Goal: Task Accomplishment & Management: Manage account settings

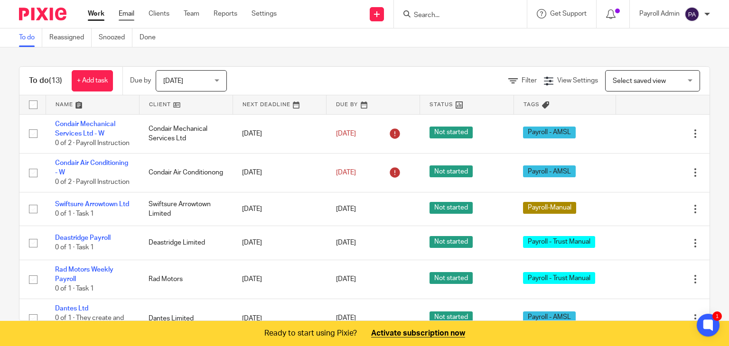
click at [125, 13] on link "Email" at bounding box center [127, 13] width 16 height 9
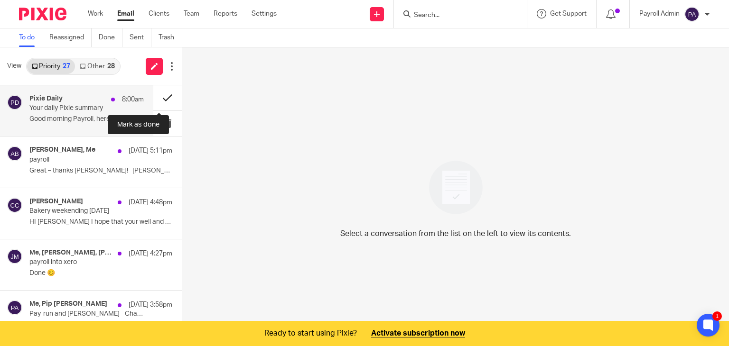
click at [160, 97] on button at bounding box center [167, 97] width 28 height 25
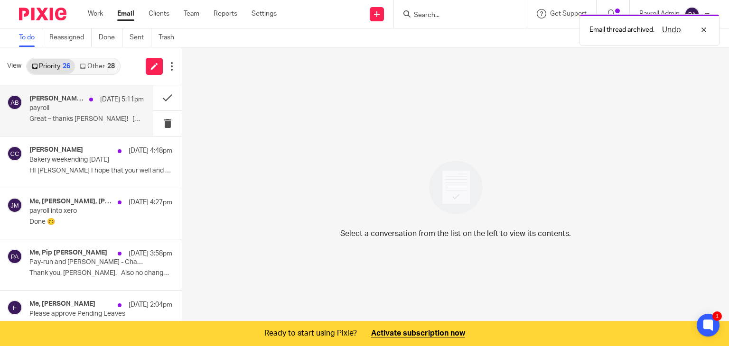
click at [67, 107] on p "payroll" at bounding box center [75, 108] width 92 height 8
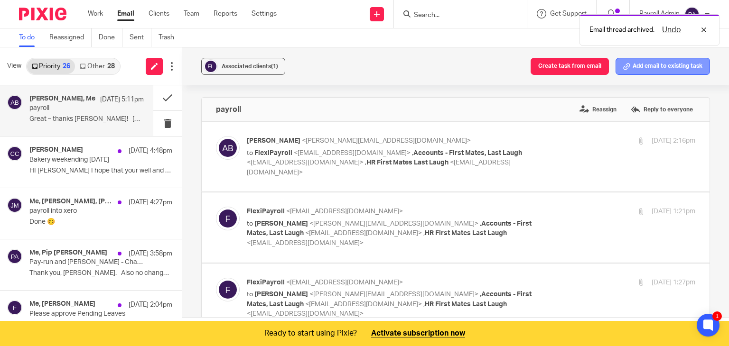
click at [648, 67] on button "Add email to existing task" at bounding box center [662, 66] width 94 height 17
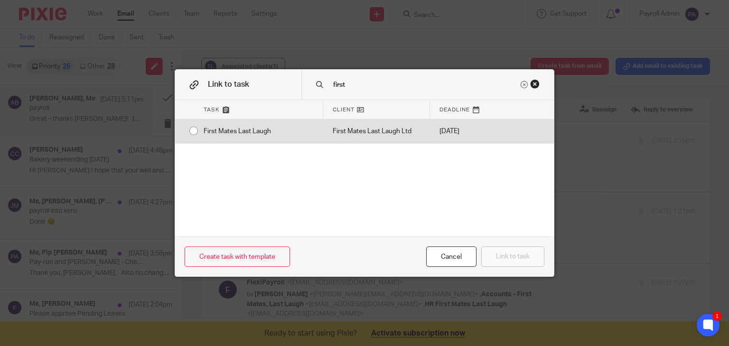
type input "first"
click at [186, 128] on input "radio" at bounding box center [194, 131] width 18 height 18
radio input "false"
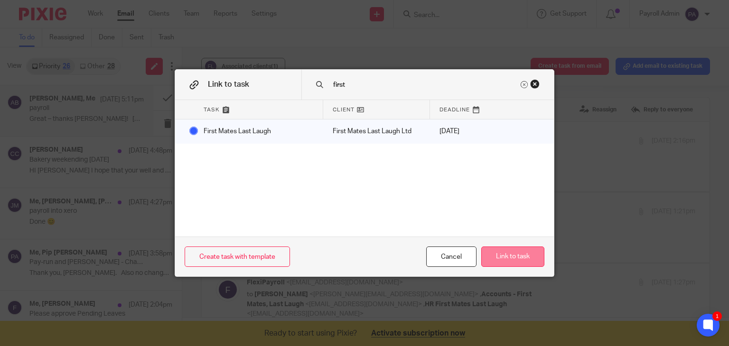
click at [514, 258] on button "Link to task" at bounding box center [512, 257] width 63 height 20
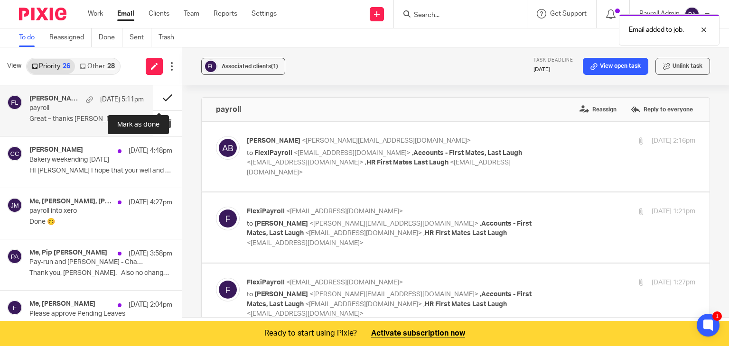
click at [160, 98] on button at bounding box center [167, 97] width 28 height 25
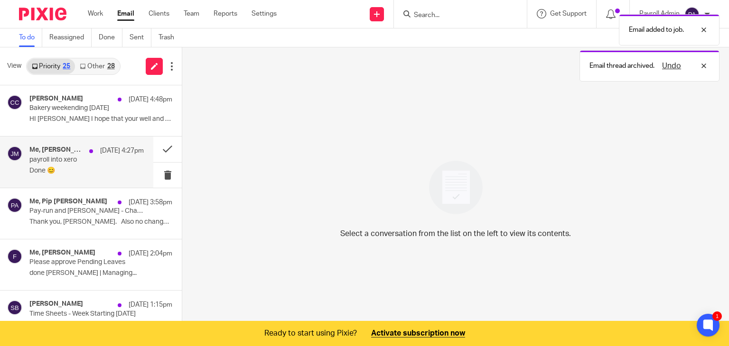
click at [55, 161] on p "payroll into xero" at bounding box center [75, 160] width 92 height 8
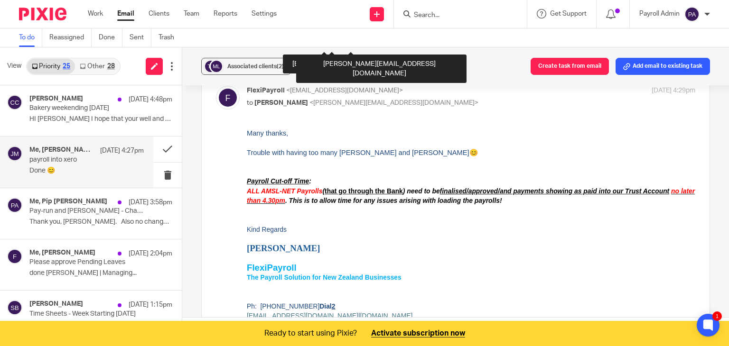
scroll to position [522, 0]
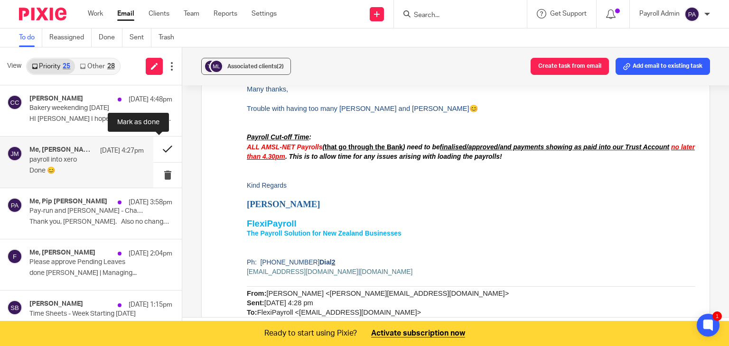
click at [156, 148] on button at bounding box center [167, 149] width 28 height 25
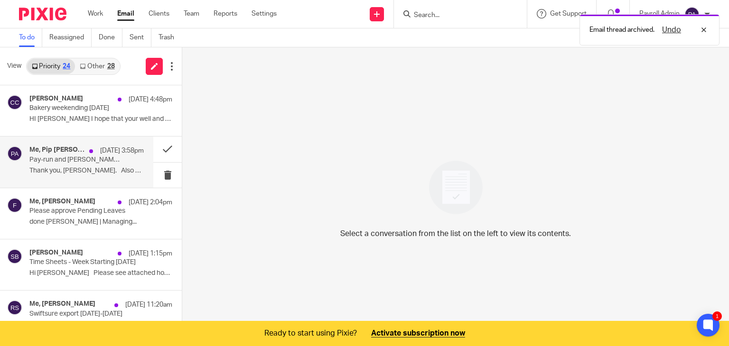
click at [93, 163] on p "Pay-run and [PERSON_NAME] - Change of Hours eff [DATE]" at bounding box center [75, 160] width 92 height 8
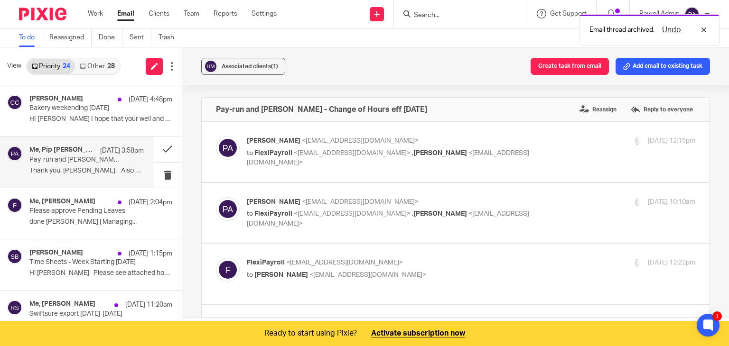
scroll to position [0, 0]
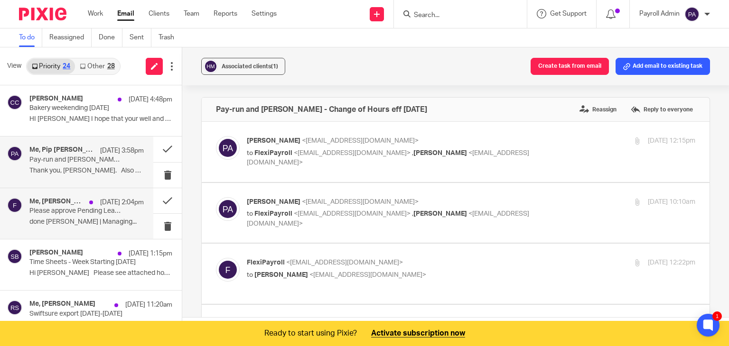
click at [89, 210] on p "Please approve Pending Leaves" at bounding box center [75, 211] width 92 height 8
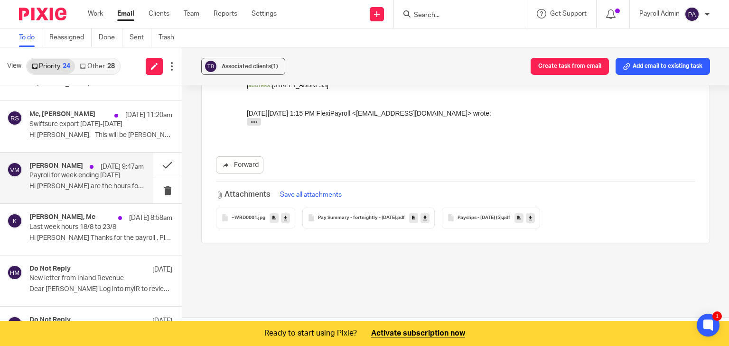
scroll to position [237, 0]
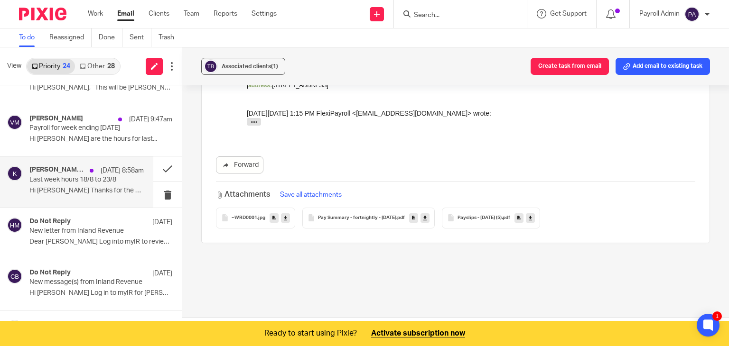
click at [69, 180] on p "Last week hours 18/8 to 23/8" at bounding box center [75, 180] width 92 height 8
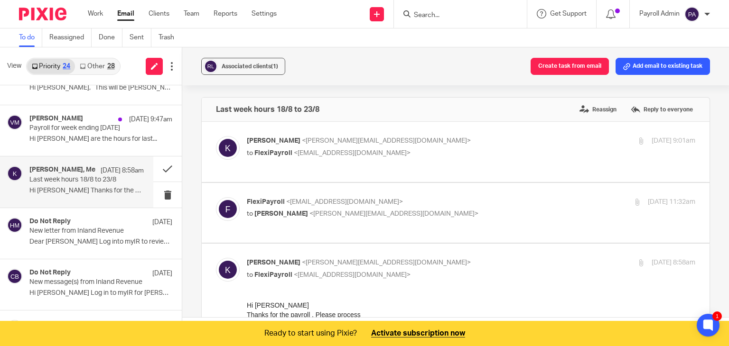
scroll to position [0, 0]
click at [683, 64] on button "Add email to existing task" at bounding box center [662, 66] width 94 height 17
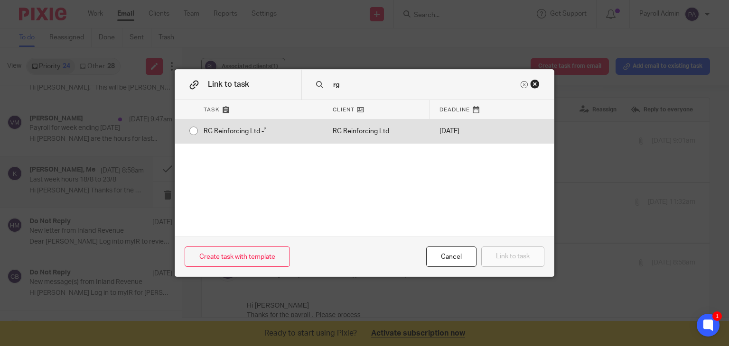
type input "rg"
click at [189, 130] on input "radio" at bounding box center [194, 131] width 18 height 18
radio input "false"
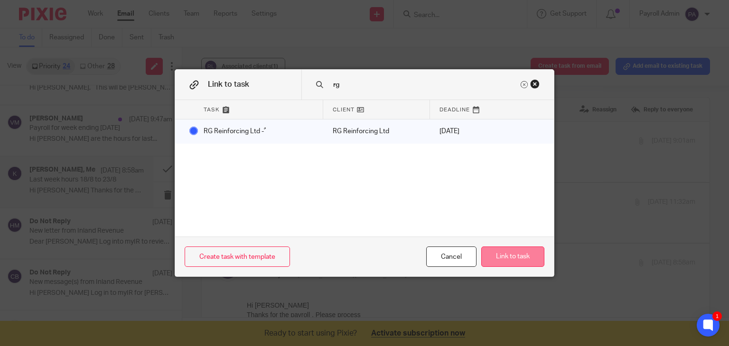
click at [514, 253] on button "Link to task" at bounding box center [512, 257] width 63 height 20
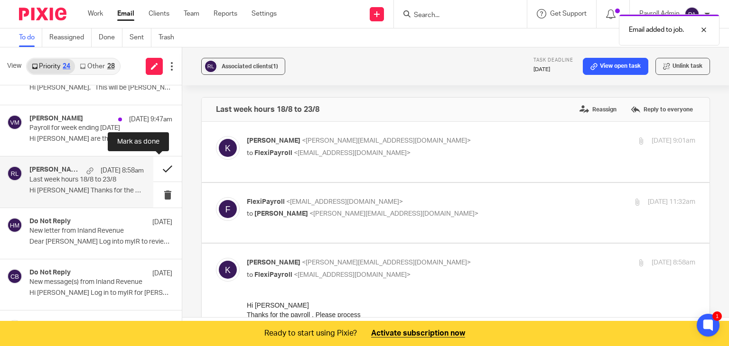
click at [158, 164] on button at bounding box center [167, 169] width 28 height 25
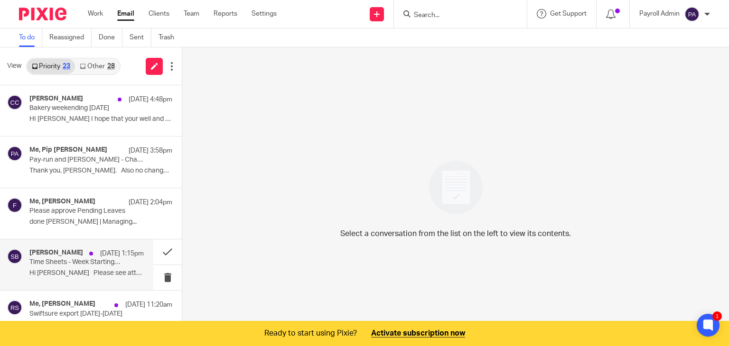
scroll to position [47, 0]
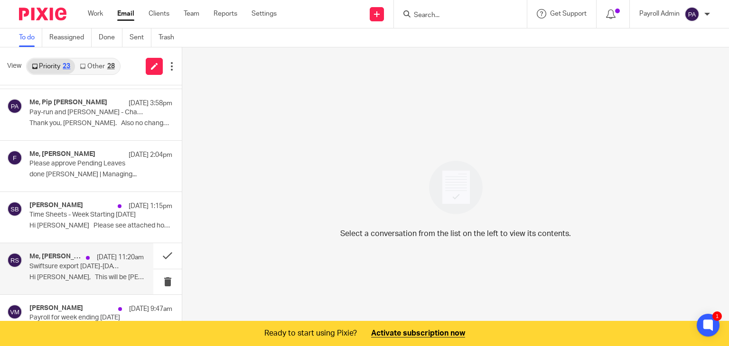
click at [96, 264] on p "Swiftsure export 18-24th August" at bounding box center [75, 267] width 92 height 8
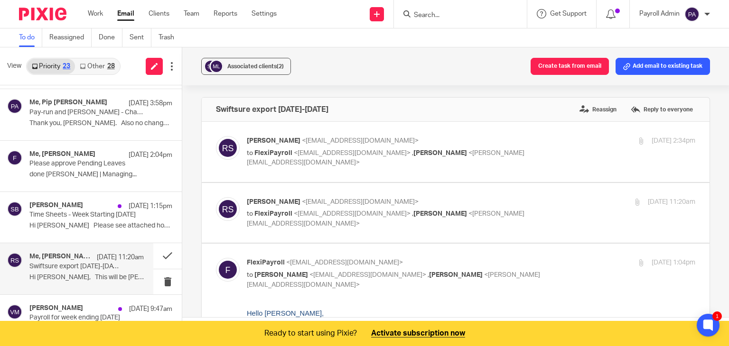
scroll to position [0, 0]
click at [664, 64] on button "Add email to existing task" at bounding box center [662, 66] width 94 height 17
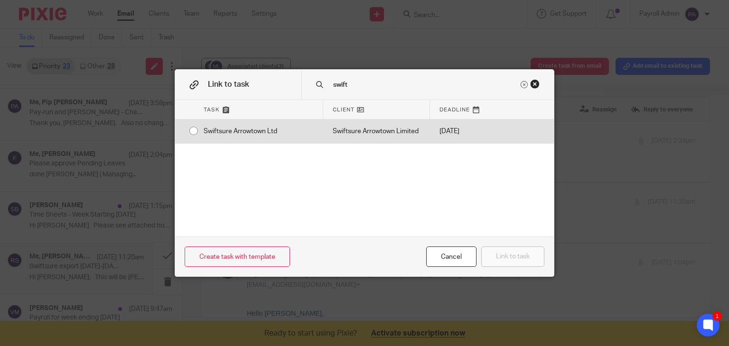
type input "swift"
click at [188, 132] on input "radio" at bounding box center [194, 131] width 18 height 18
radio input "false"
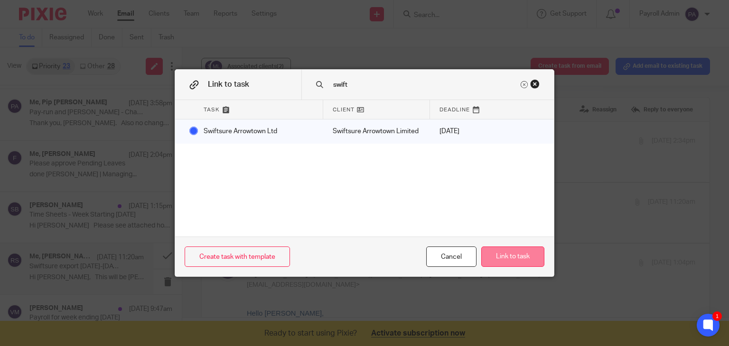
click at [510, 261] on button "Link to task" at bounding box center [512, 257] width 63 height 20
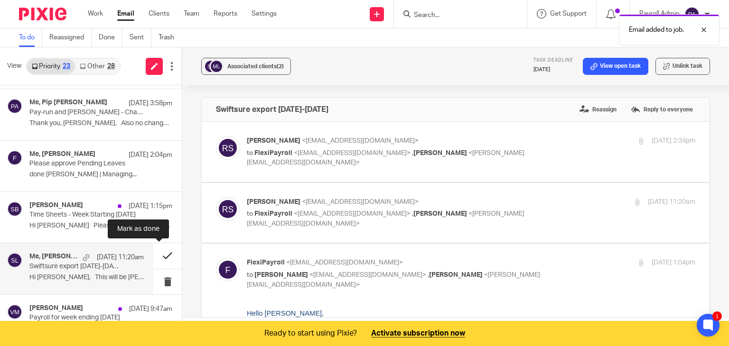
click at [158, 253] on button at bounding box center [167, 255] width 28 height 25
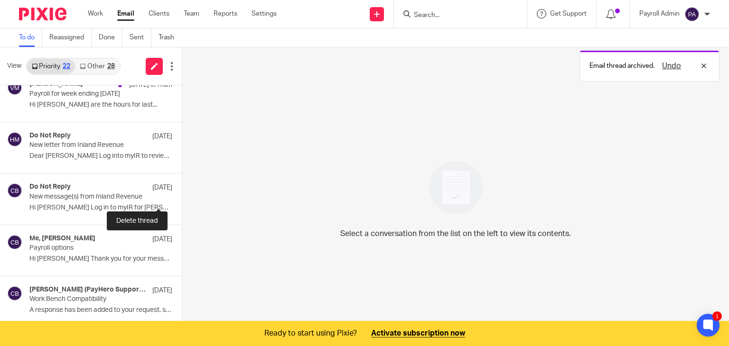
scroll to position [237, 0]
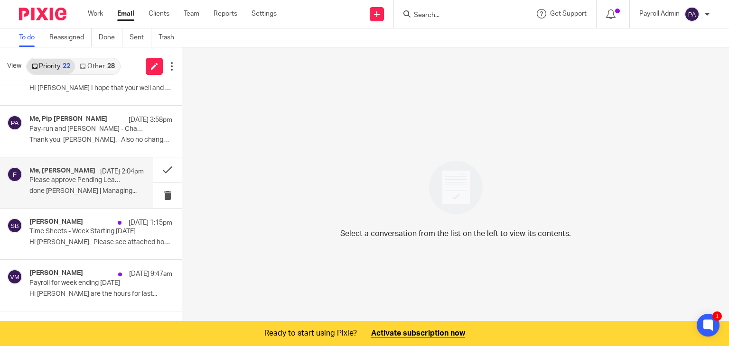
scroll to position [47, 0]
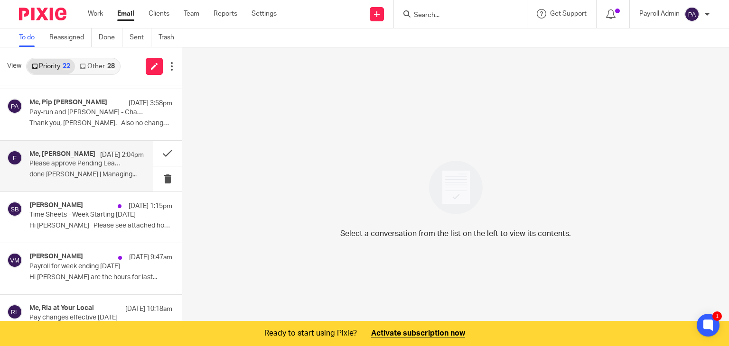
click at [61, 161] on p "Please approve Pending Leaves" at bounding box center [75, 164] width 92 height 8
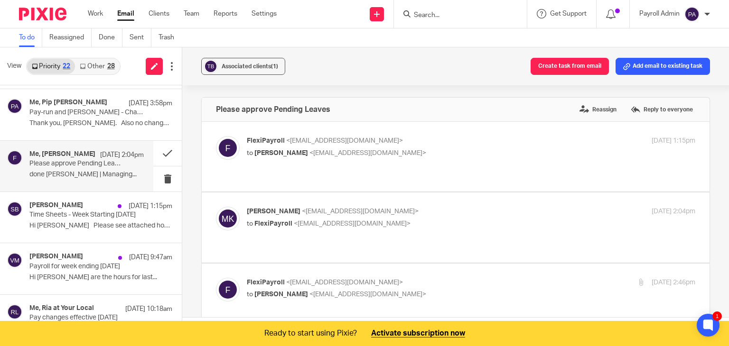
scroll to position [0, 0]
click at [667, 56] on div "Associated clients (1) Create task from email Add email to existing task" at bounding box center [455, 66] width 546 height 38
click at [666, 63] on button "Add email to existing task" at bounding box center [662, 66] width 94 height 17
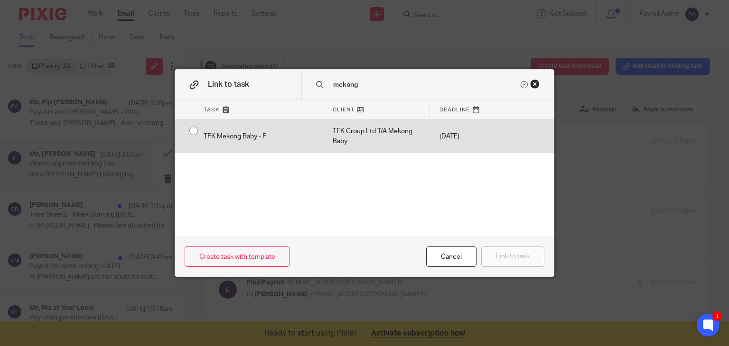
type input "mekong"
click at [187, 129] on input "radio" at bounding box center [194, 131] width 18 height 18
radio input "false"
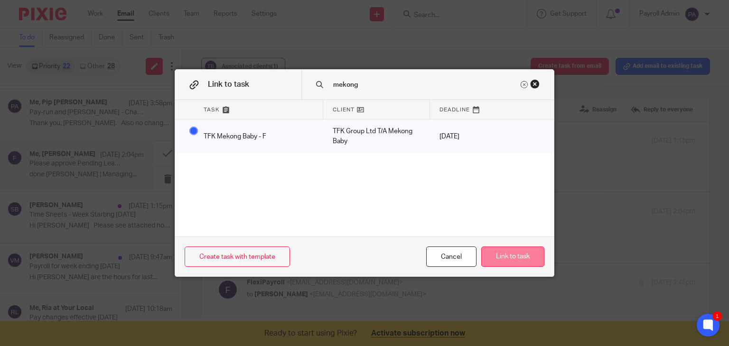
click at [516, 259] on button "Link to task" at bounding box center [512, 257] width 63 height 20
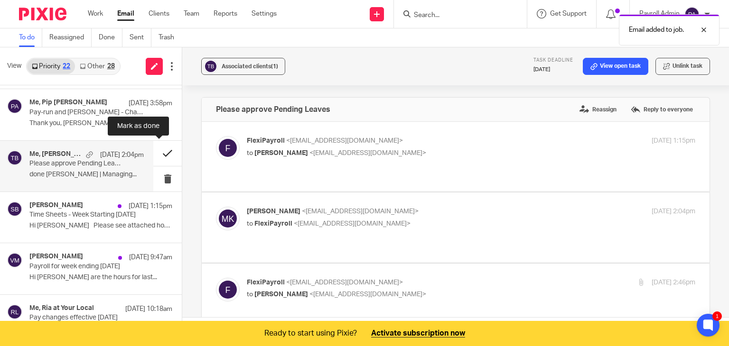
click at [160, 150] on button at bounding box center [167, 153] width 28 height 25
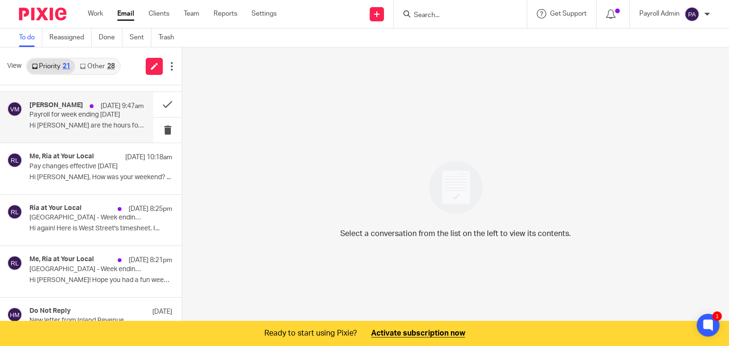
scroll to position [47, 0]
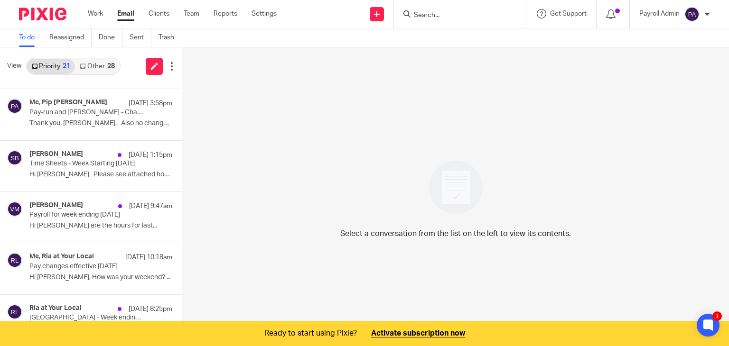
click at [102, 67] on link "Other 28" at bounding box center [97, 66] width 44 height 15
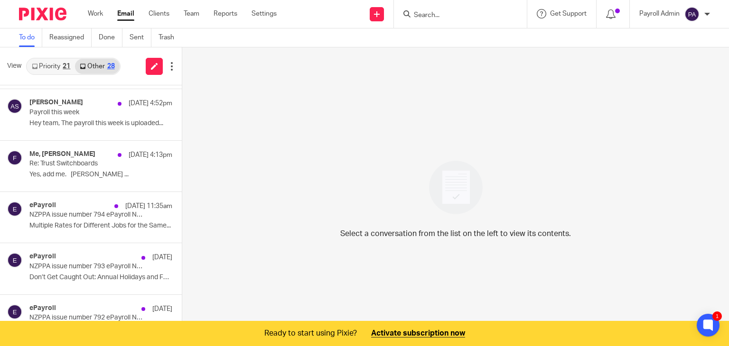
scroll to position [24, 0]
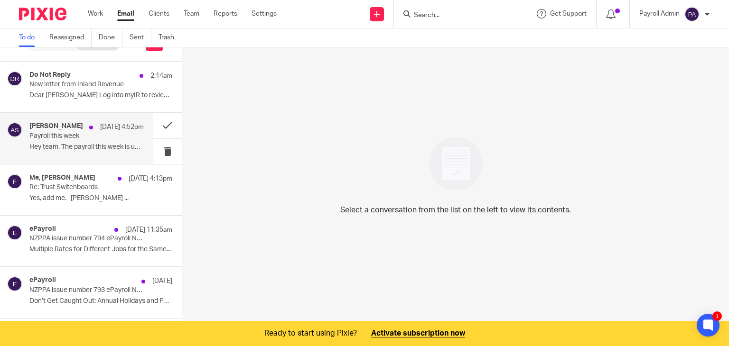
click at [69, 139] on p "Payroll this week" at bounding box center [75, 136] width 92 height 8
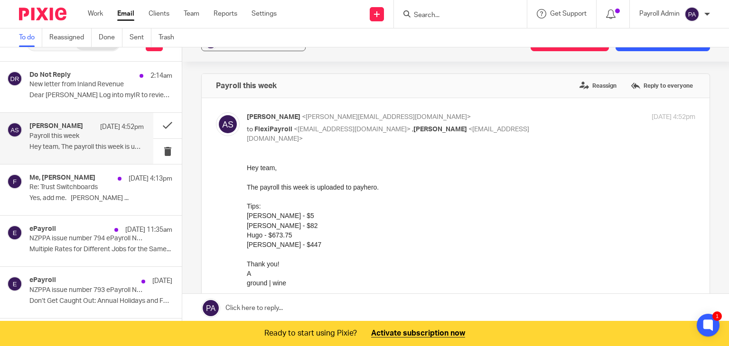
scroll to position [0, 0]
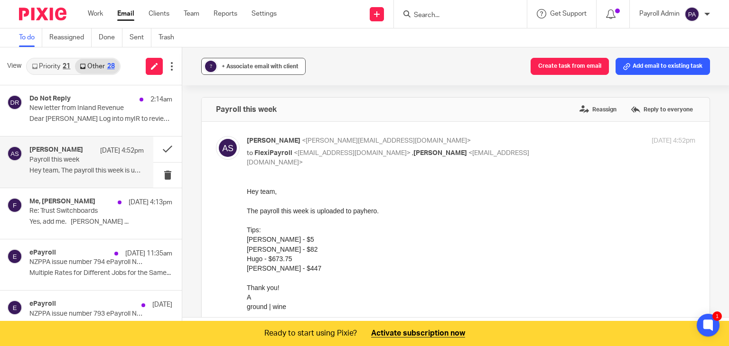
click at [247, 66] on span "+ Associate email with client" at bounding box center [260, 67] width 77 height 6
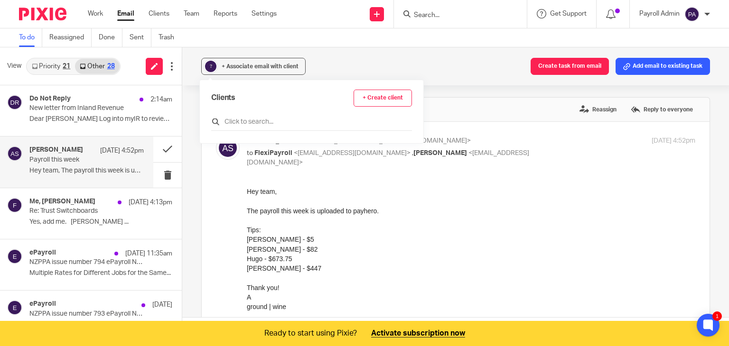
click at [239, 117] on input "text" at bounding box center [311, 121] width 201 height 9
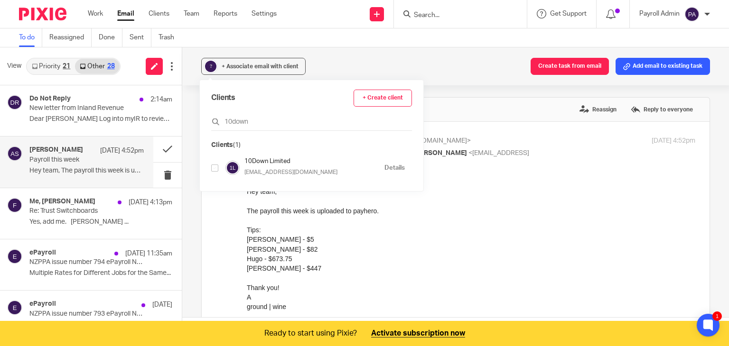
type input "10down"
click at [213, 167] on input "checkbox" at bounding box center [214, 168] width 7 height 7
checkbox input "true"
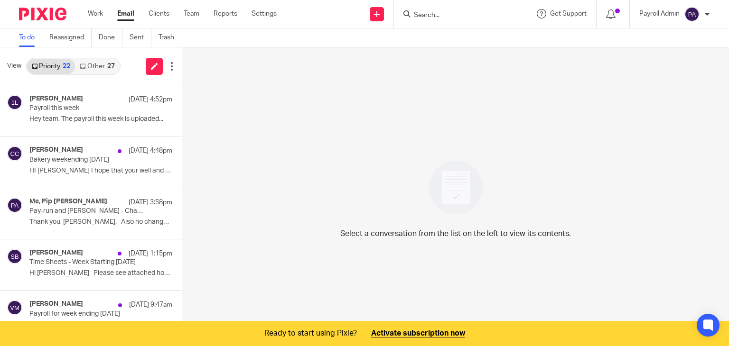
click at [99, 67] on link "Other 27" at bounding box center [97, 66] width 44 height 15
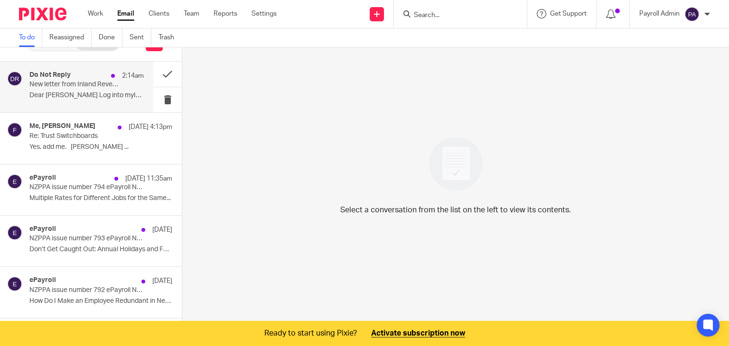
click at [83, 86] on p "New letter from Inland Revenue" at bounding box center [75, 85] width 92 height 8
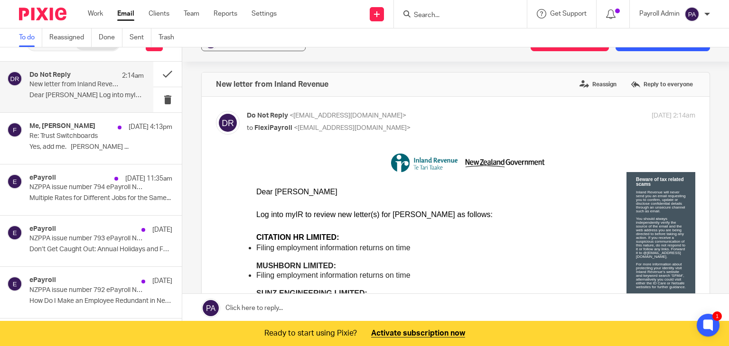
scroll to position [0, 0]
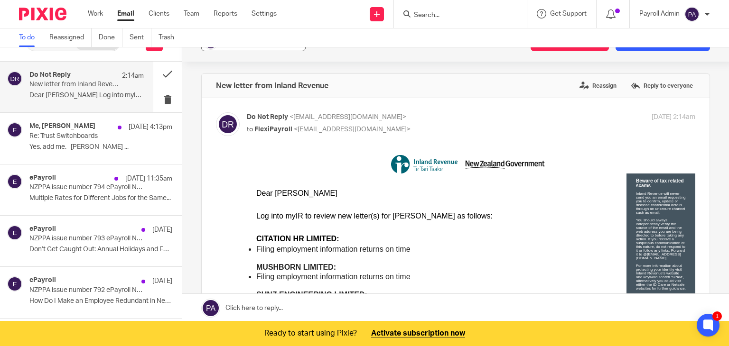
click at [241, 48] on button "? + Associate email with client" at bounding box center [253, 42] width 104 height 17
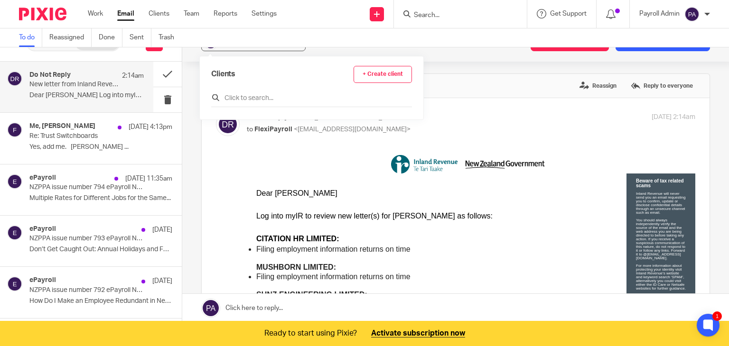
click at [242, 97] on input "text" at bounding box center [311, 97] width 201 height 9
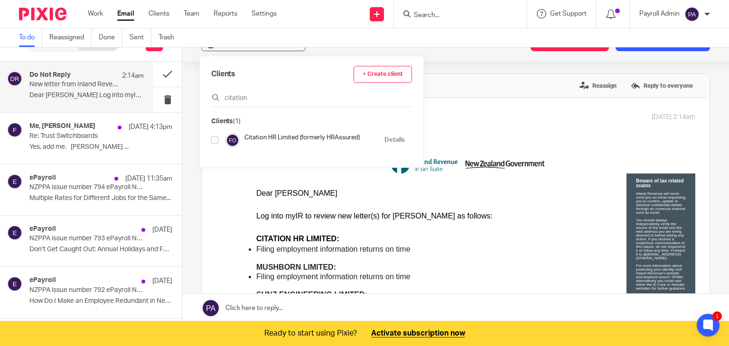
type input "citation"
click at [213, 142] on input "checkbox" at bounding box center [214, 140] width 7 height 7
checkbox input "true"
drag, startPoint x: 260, startPoint y: 97, endPoint x: 207, endPoint y: 97, distance: 53.1
click at [207, 97] on div "Clients + Create client citation Associated clients (1) Citation HR Limited (fo…" at bounding box center [311, 121] width 223 height 130
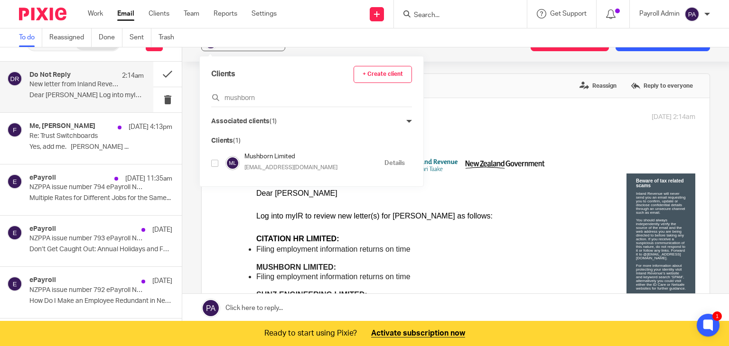
type input "mushborn"
click at [213, 162] on input "checkbox" at bounding box center [214, 163] width 7 height 7
checkbox input "true"
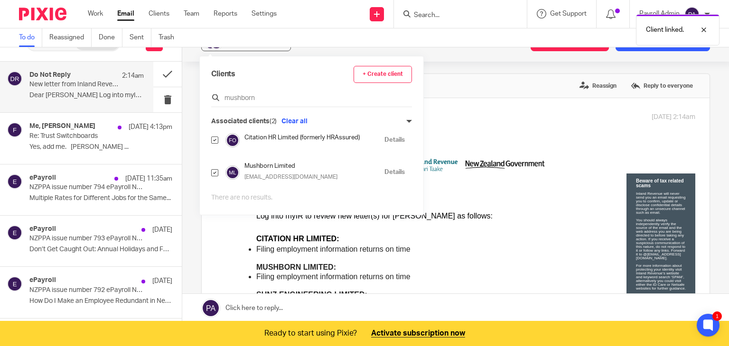
click at [240, 95] on input "mushborn" at bounding box center [311, 97] width 201 height 9
drag, startPoint x: 256, startPoint y: 96, endPoint x: 195, endPoint y: 96, distance: 61.7
click at [195, 96] on div "View Priority 22 Other 27 Do Not Reply 2:14am New letter from Inland Revenue De…" at bounding box center [364, 173] width 729 height 299
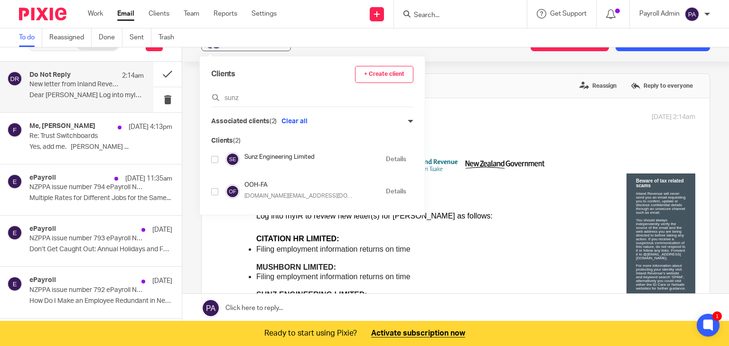
type input "sunz"
click at [215, 158] on input "checkbox" at bounding box center [214, 159] width 7 height 7
checkbox input "true"
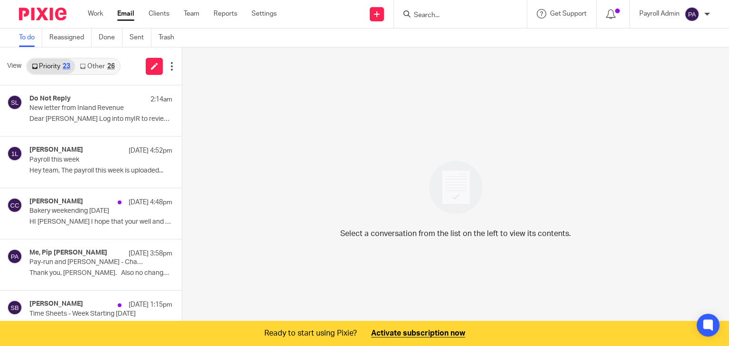
click at [109, 65] on div "26" at bounding box center [111, 66] width 8 height 7
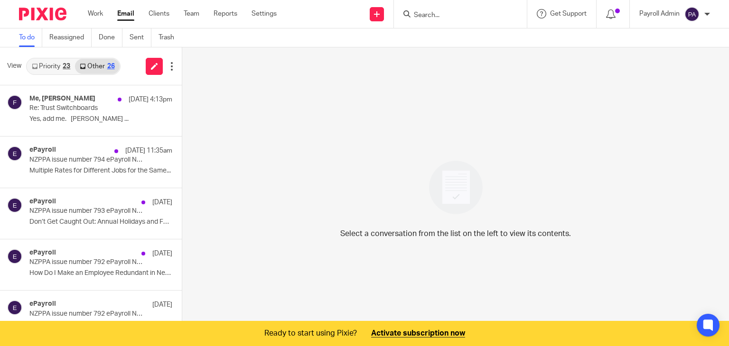
scroll to position [24, 0]
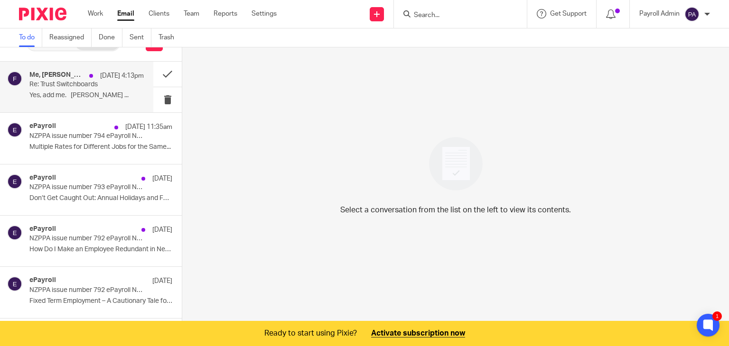
click at [52, 86] on p "Re: Trust Switchboards" at bounding box center [75, 85] width 92 height 8
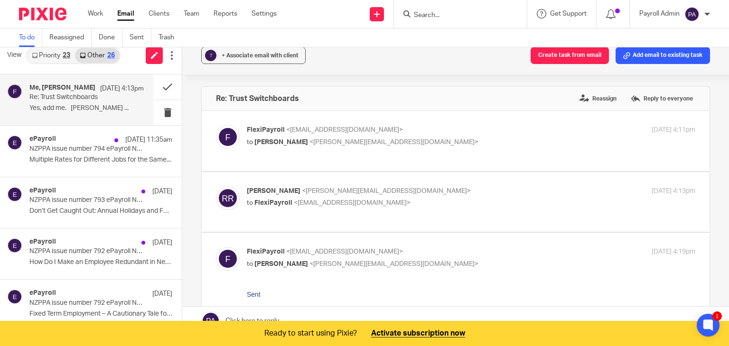
scroll to position [0, 0]
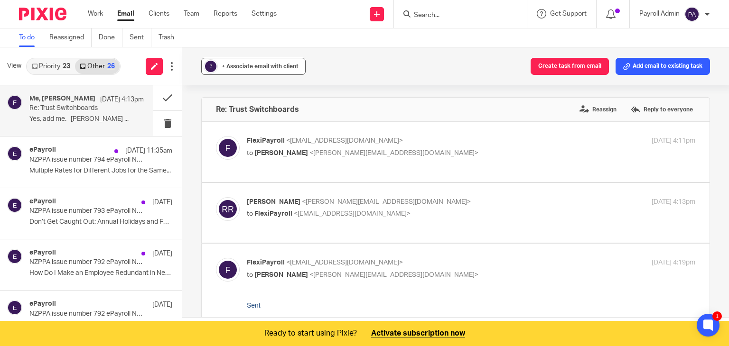
click at [250, 67] on span "+ Associate email with client" at bounding box center [260, 67] width 77 height 6
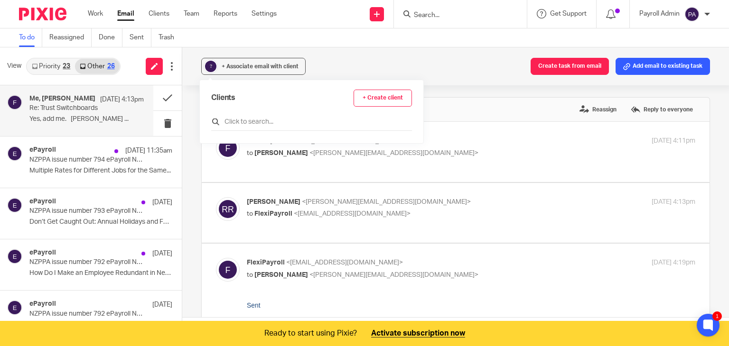
click at [245, 124] on input "text" at bounding box center [311, 121] width 201 height 9
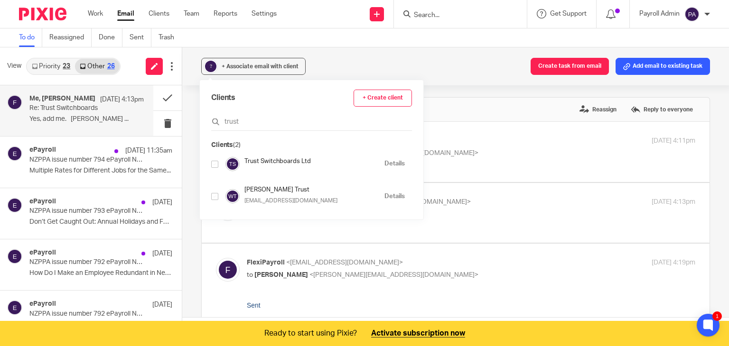
type input "trust"
click at [214, 163] on input "checkbox" at bounding box center [214, 164] width 7 height 7
checkbox input "true"
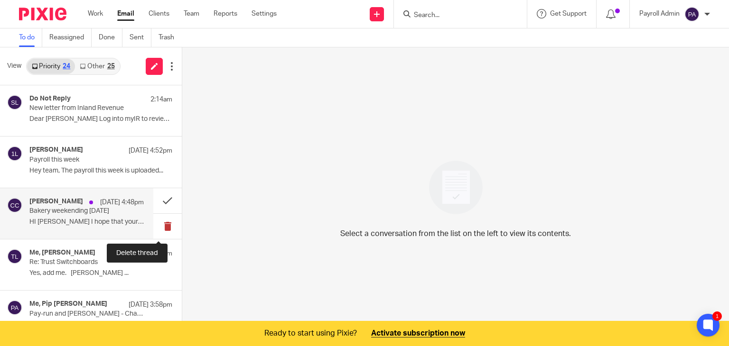
scroll to position [47, 0]
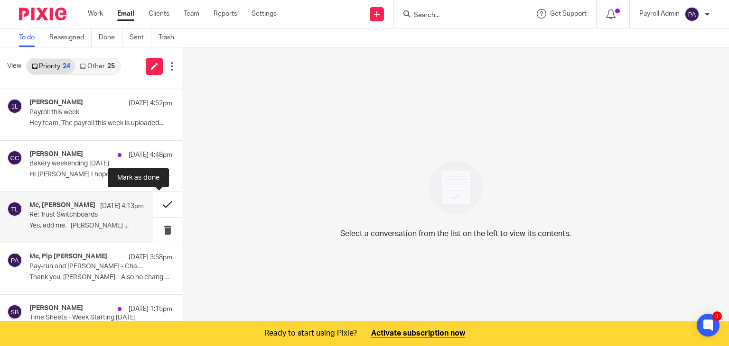
click at [157, 199] on button at bounding box center [167, 204] width 28 height 25
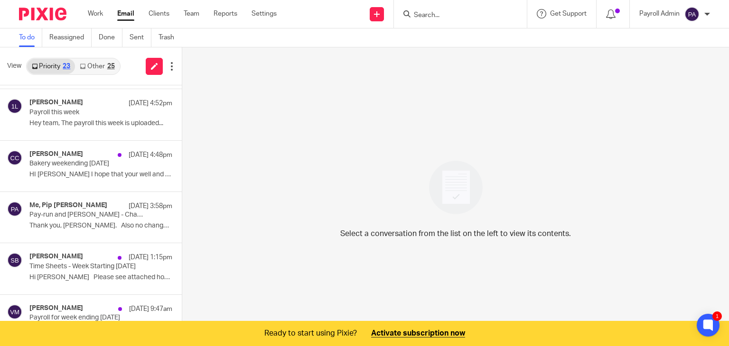
scroll to position [0, 0]
